Goal: Register for event/course

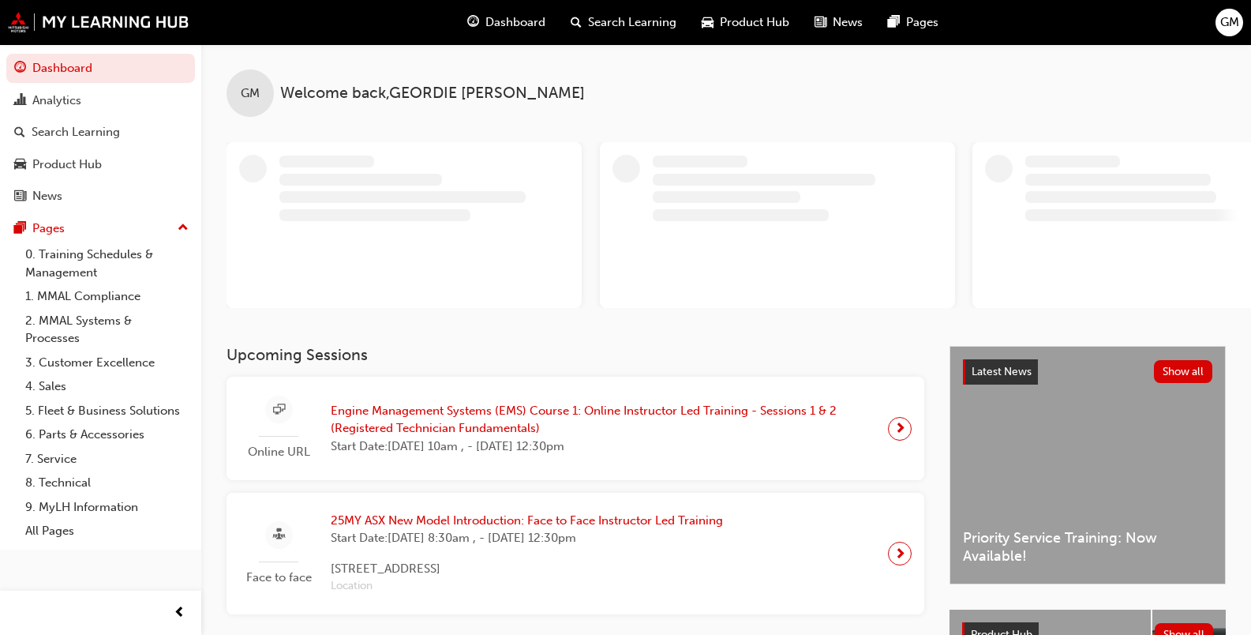
click at [412, 414] on span "Engine Management Systems (EMS) Course 1: Online Instructor Led Training - Sess…" at bounding box center [603, 420] width 545 height 36
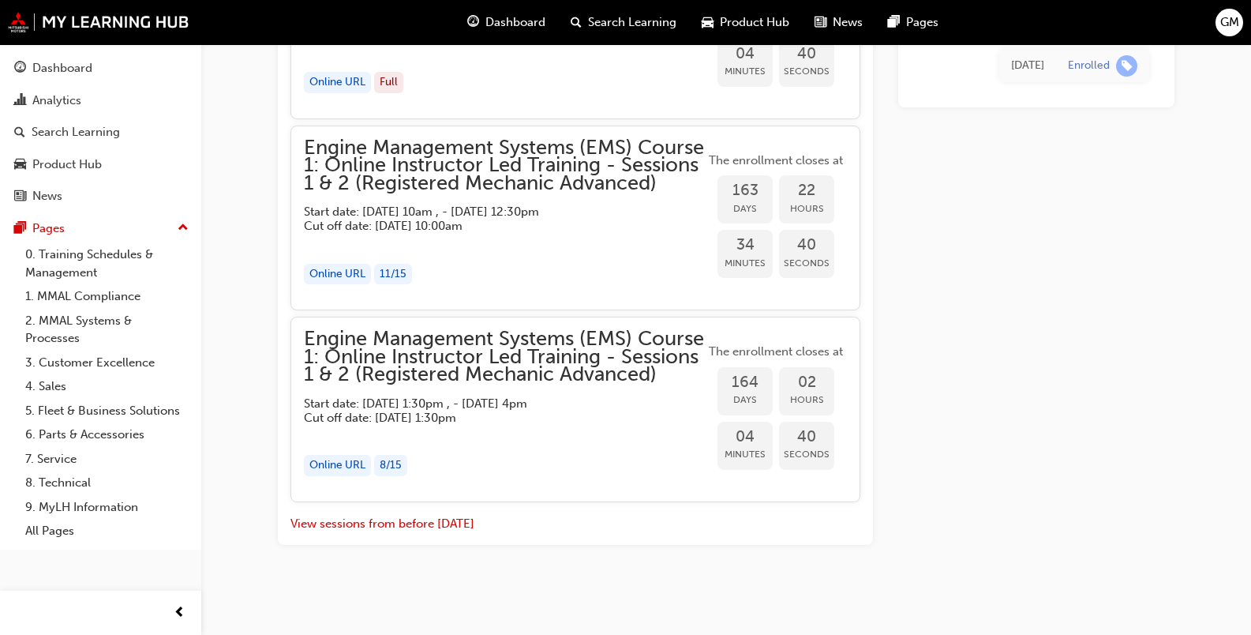
scroll to position [1850, 0]
click at [395, 533] on button "View sessions from before [DATE]" at bounding box center [382, 524] width 184 height 18
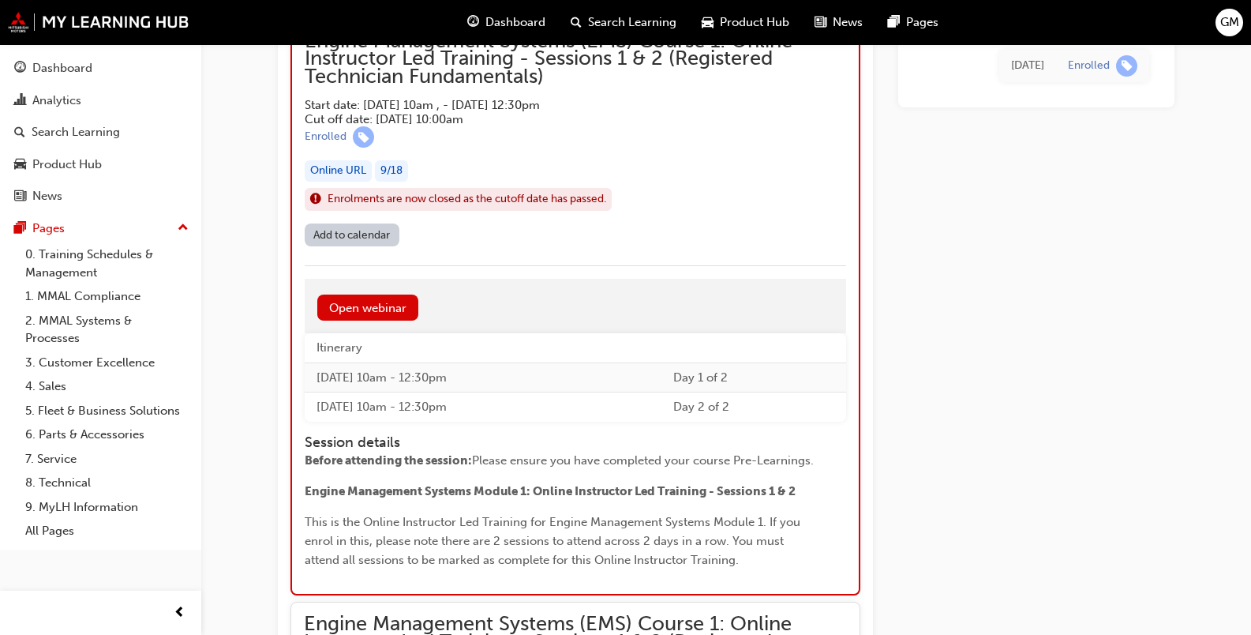
scroll to position [8066, 0]
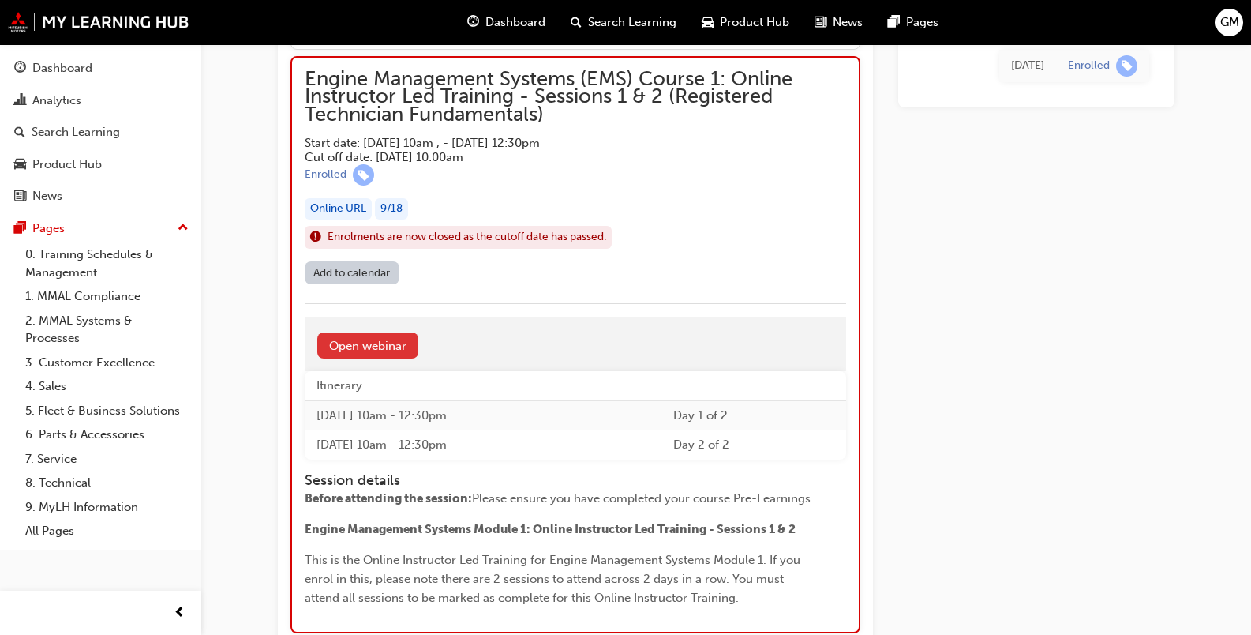
click at [381, 358] on link "Open webinar" at bounding box center [367, 345] width 101 height 26
